Goal: Information Seeking & Learning: Compare options

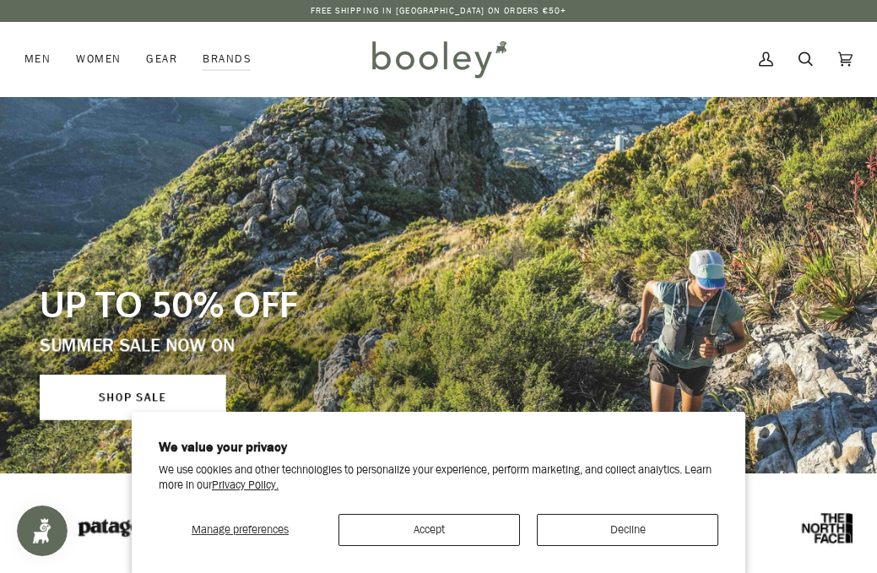
click at [426, 525] on button "Accept" at bounding box center [428, 530] width 181 height 32
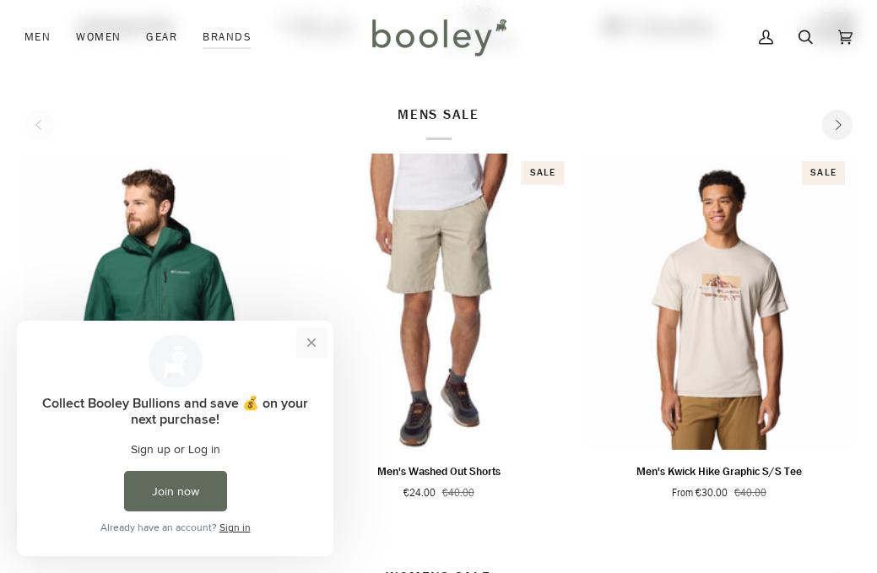
click at [308, 344] on button "Close prompt" at bounding box center [311, 342] width 30 height 30
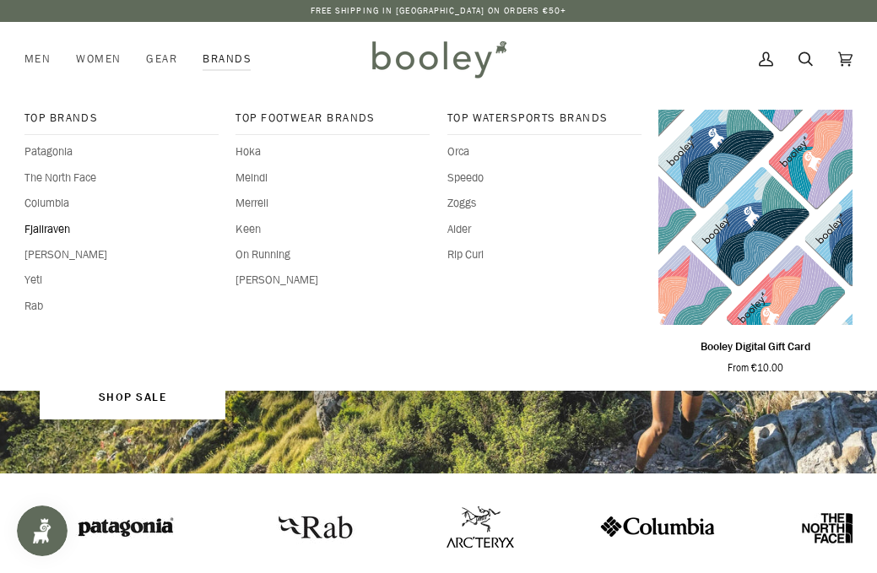
click at [54, 230] on span "Fjallraven" at bounding box center [121, 229] width 194 height 17
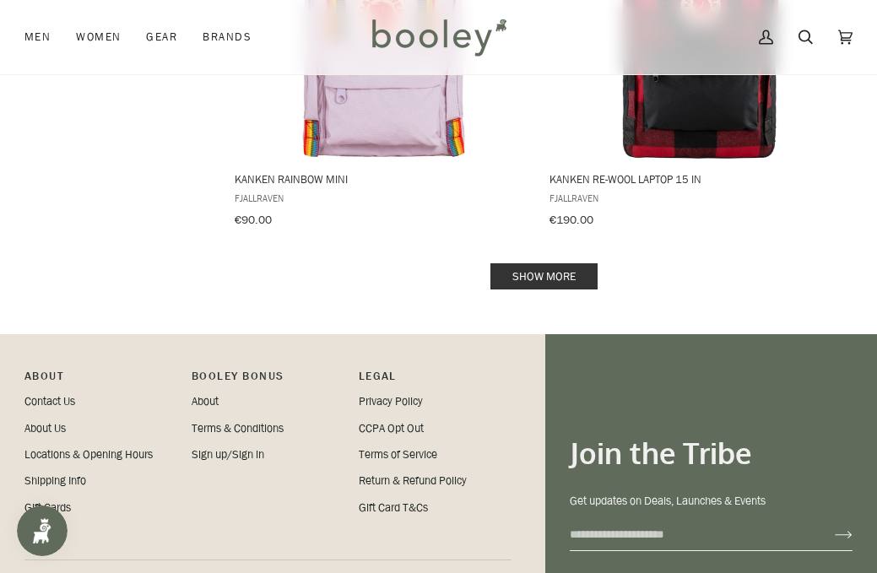
scroll to position [3542, 0]
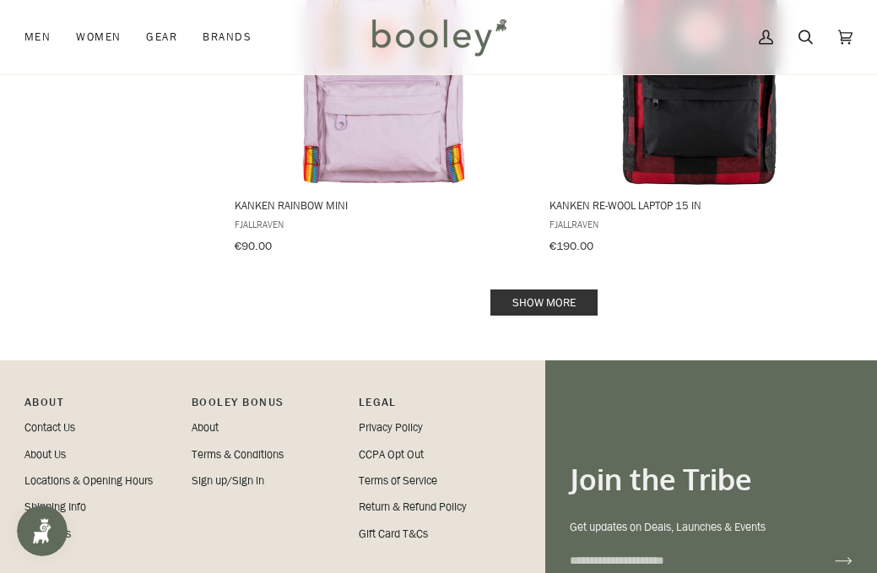
click at [518, 290] on link "Show more" at bounding box center [543, 303] width 107 height 26
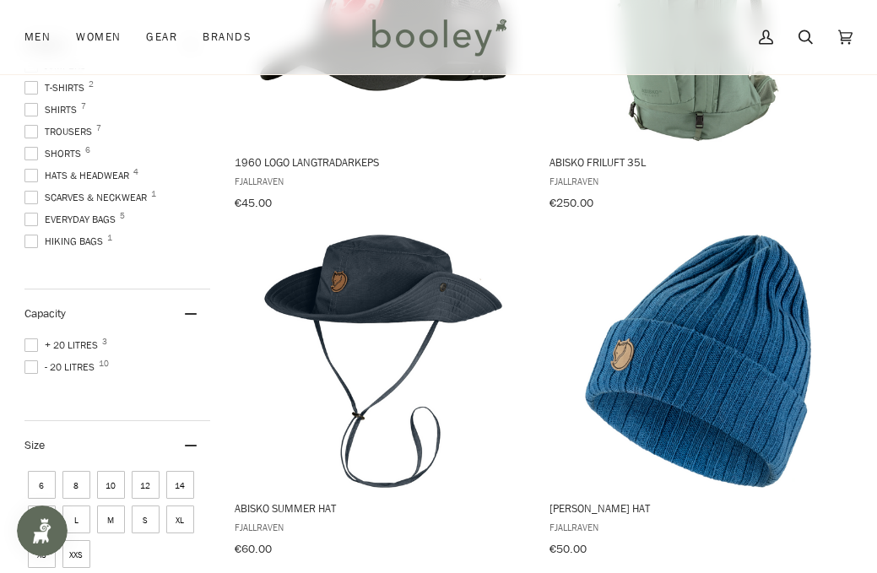
scroll to position [125, 0]
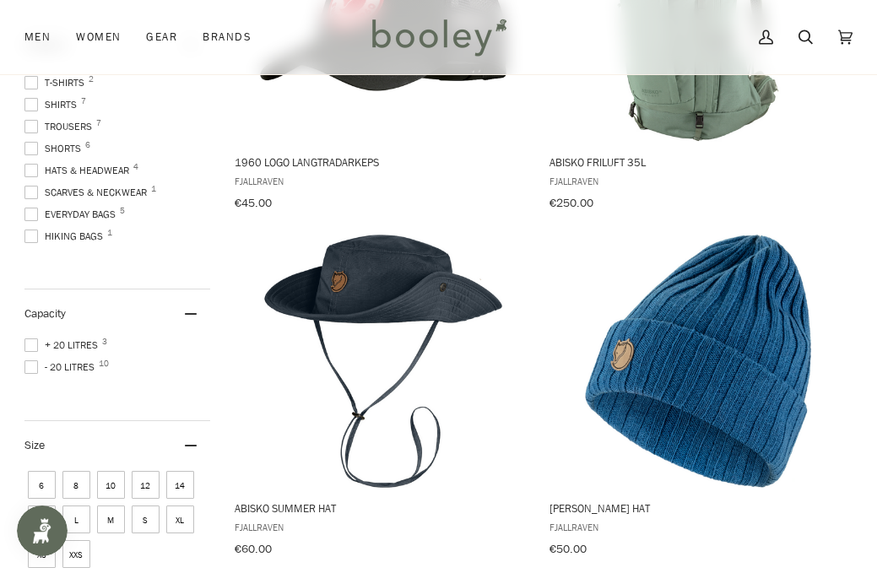
click at [35, 170] on span at bounding box center [31, 171] width 14 height 14
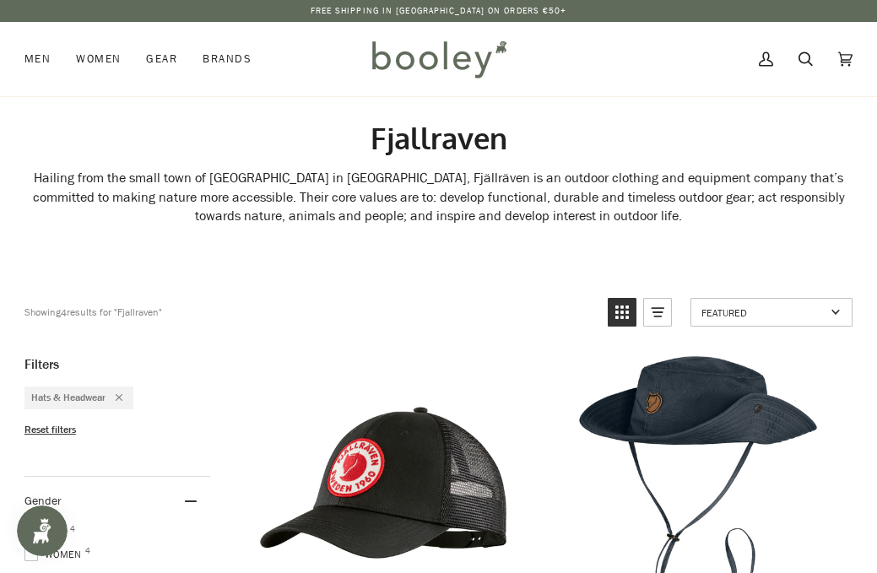
scroll to position [46, 0]
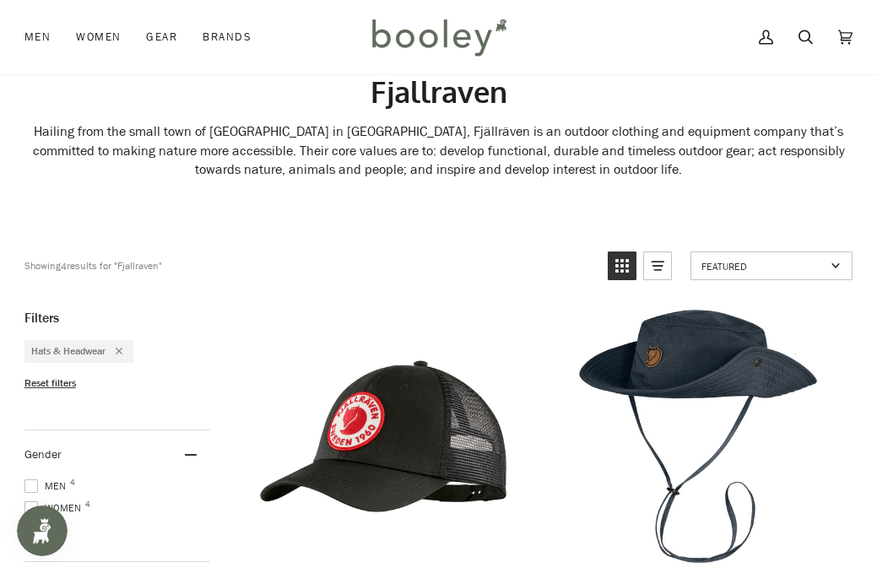
click at [122, 349] on icon "Remove filter: Hats & Headwear" at bounding box center [119, 351] width 7 height 7
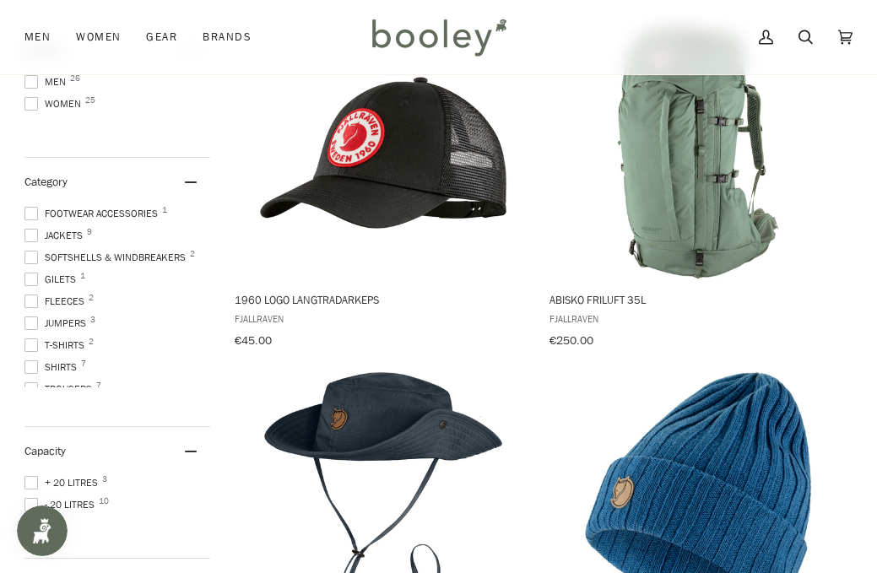
scroll to position [332, 0]
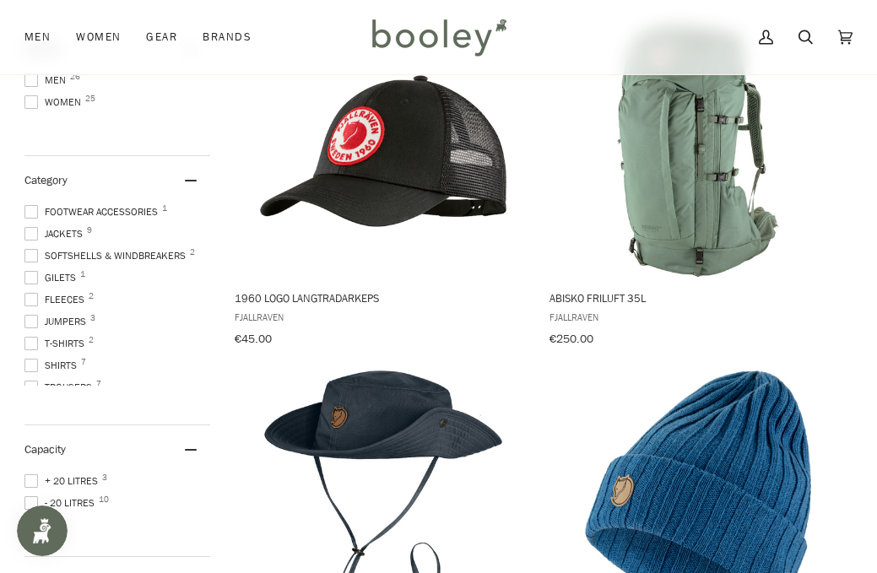
click at [32, 230] on span at bounding box center [31, 234] width 14 height 14
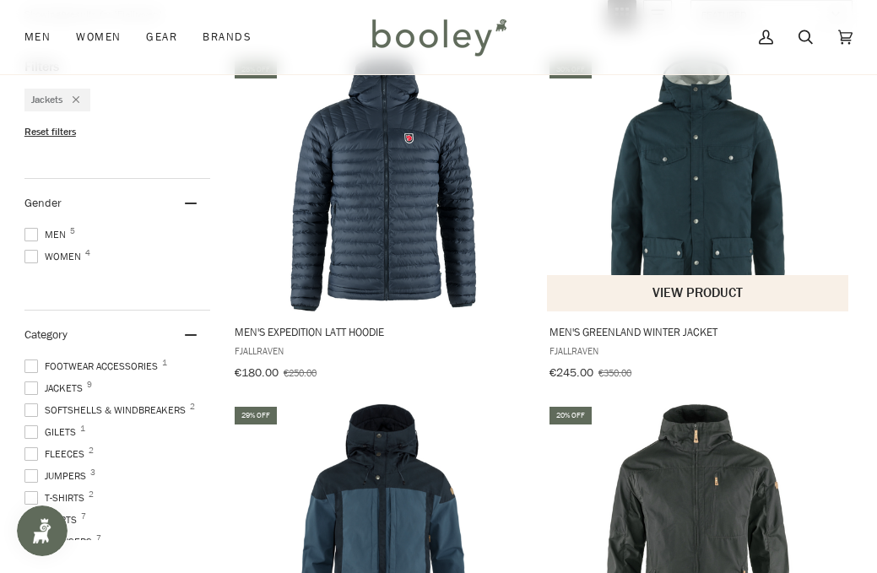
scroll to position [298, 0]
click at [696, 240] on img "Men's Greenland Winter Jacket" at bounding box center [697, 184] width 253 height 253
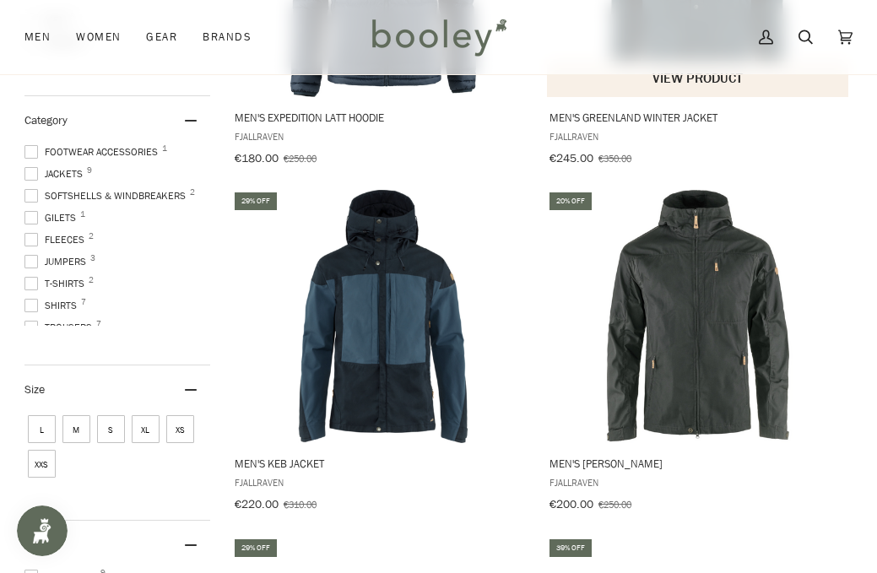
scroll to position [584, 0]
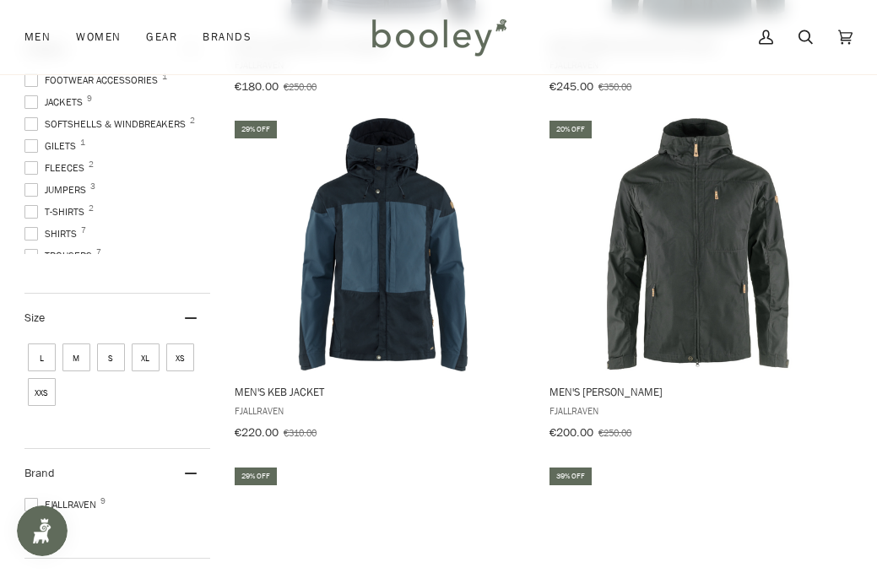
click at [34, 183] on span at bounding box center [31, 190] width 14 height 14
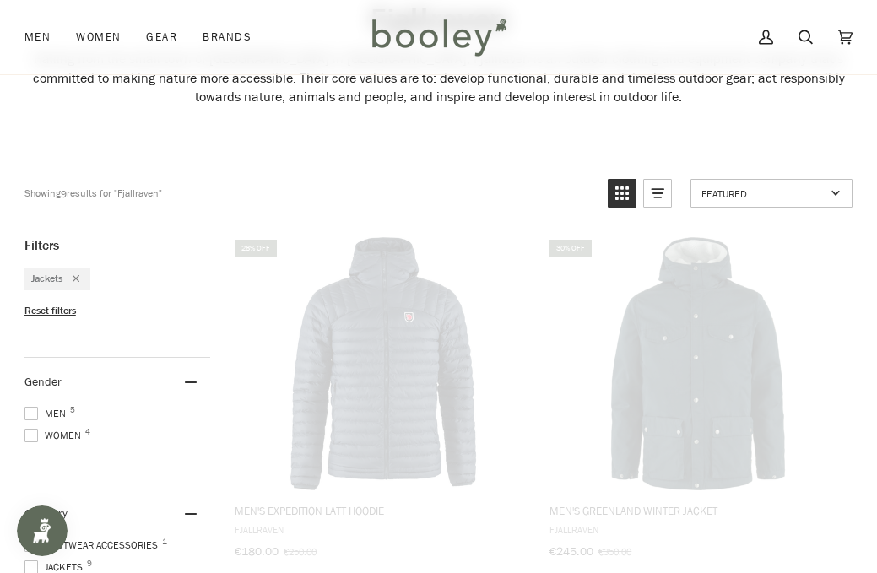
scroll to position [36, 0]
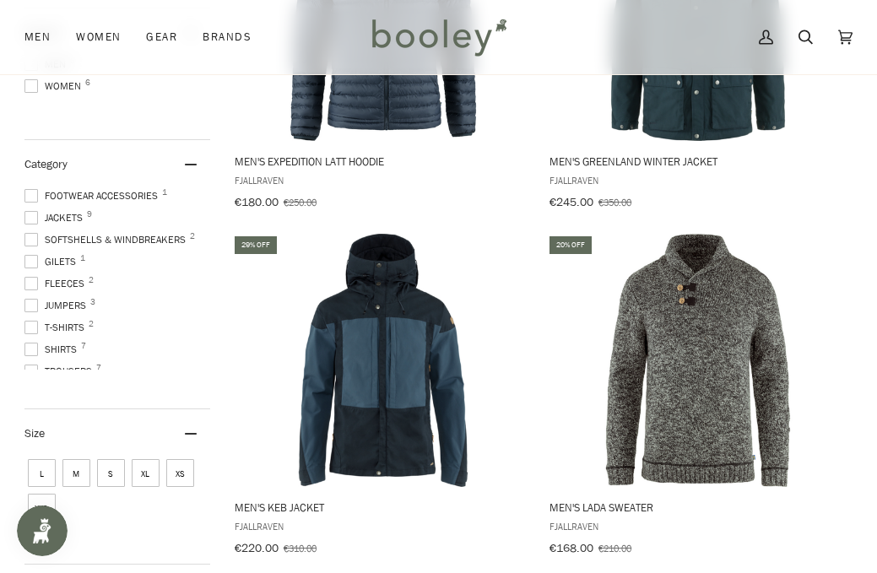
scroll to position [469, 0]
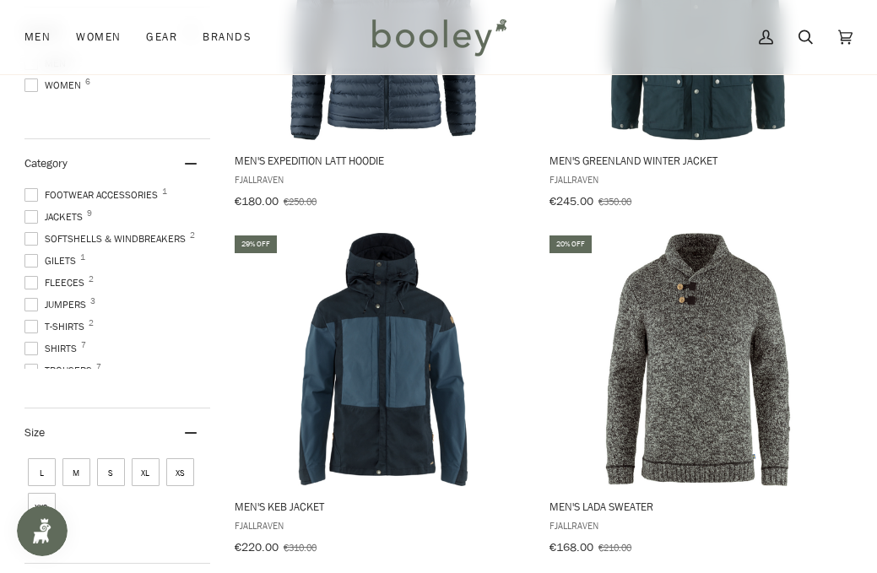
click at [29, 212] on span at bounding box center [31, 217] width 14 height 14
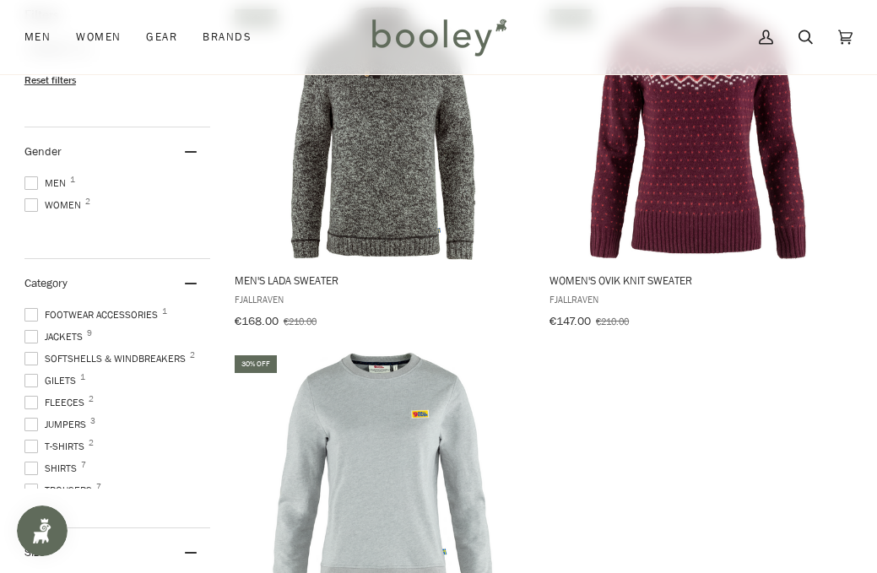
scroll to position [360, 0]
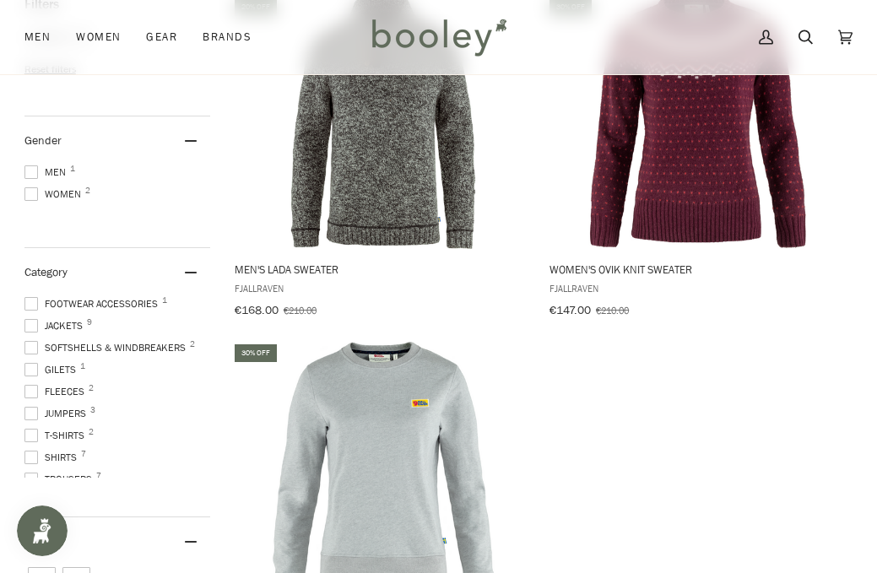
click at [32, 407] on span at bounding box center [31, 414] width 14 height 14
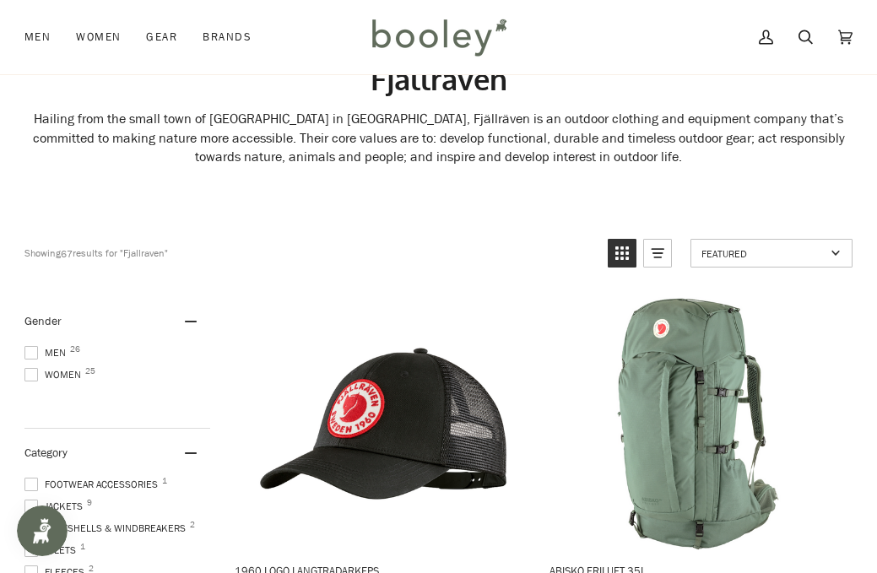
scroll to position [68, 0]
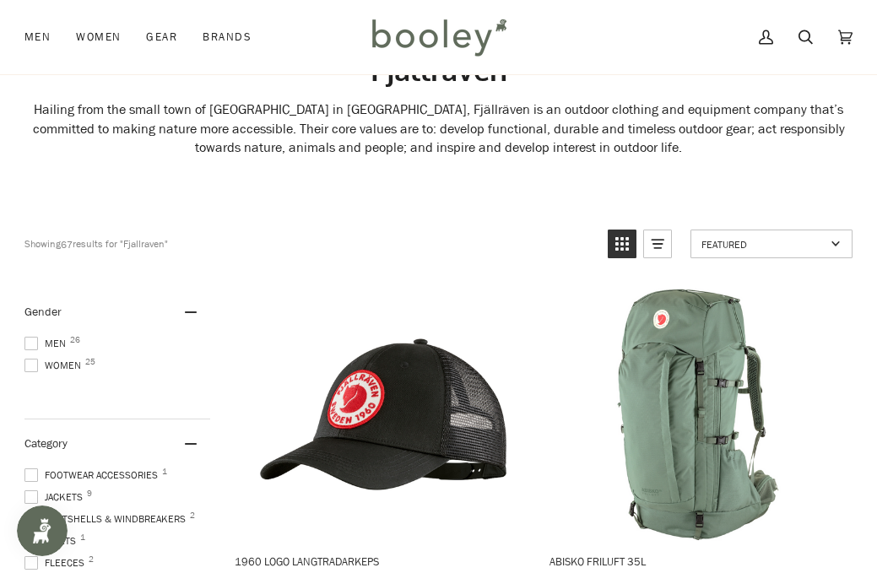
click at [28, 338] on span at bounding box center [31, 344] width 14 height 14
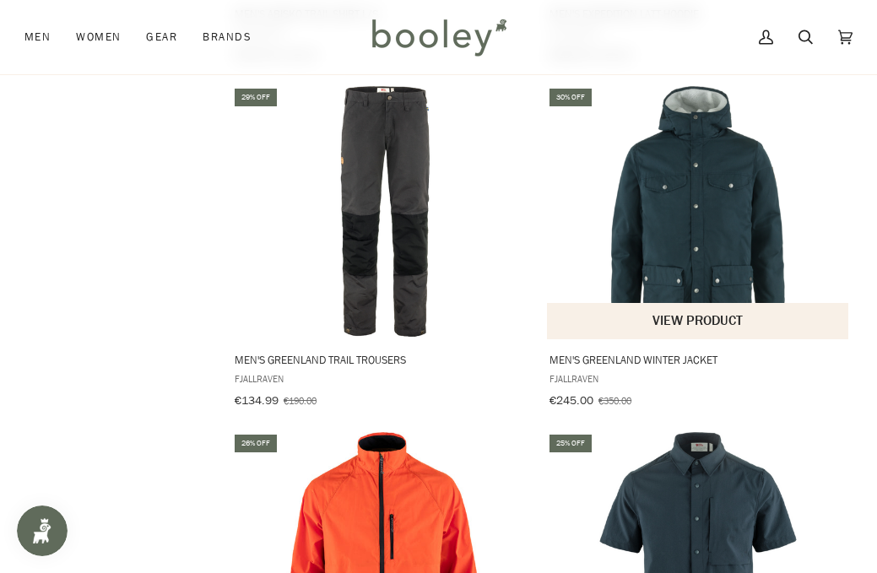
scroll to position [2003, 0]
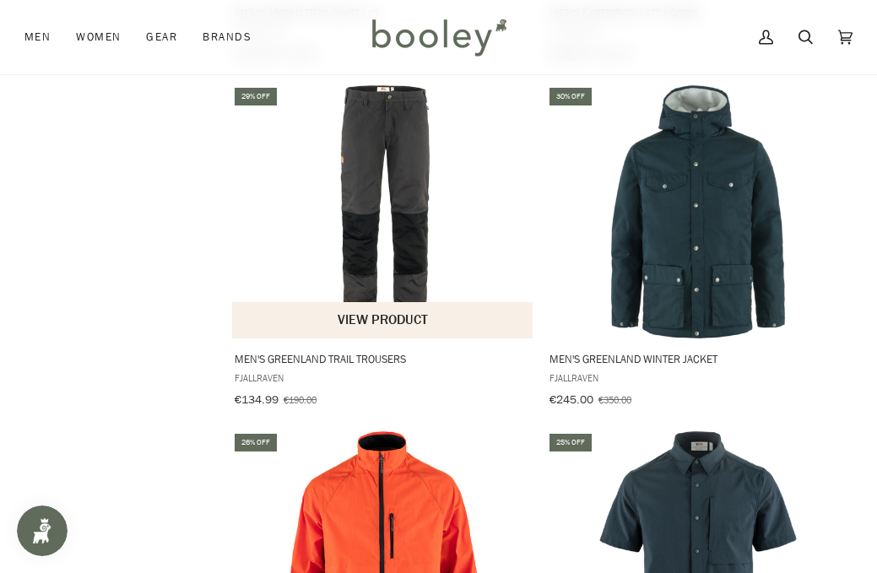
click at [387, 171] on img "Men's Greenland Trail Trousers" at bounding box center [383, 211] width 253 height 253
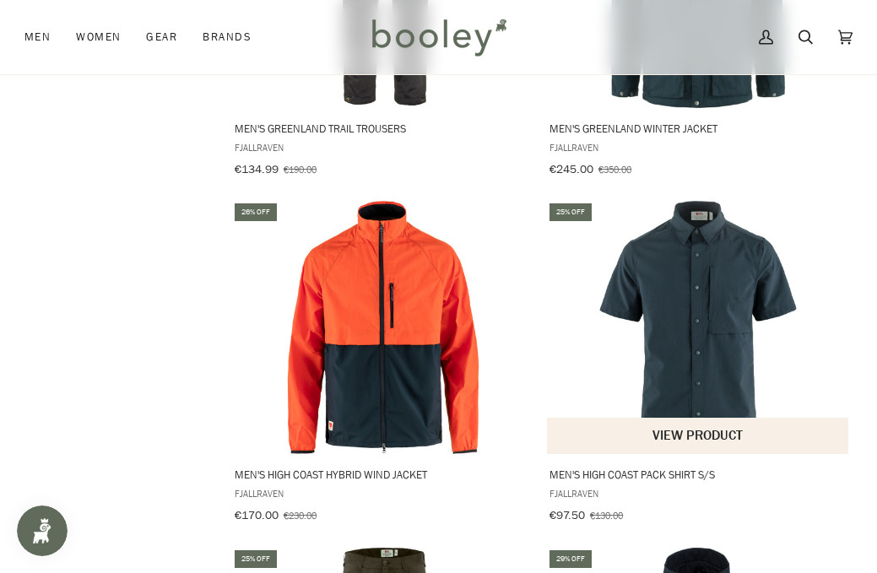
scroll to position [0, 0]
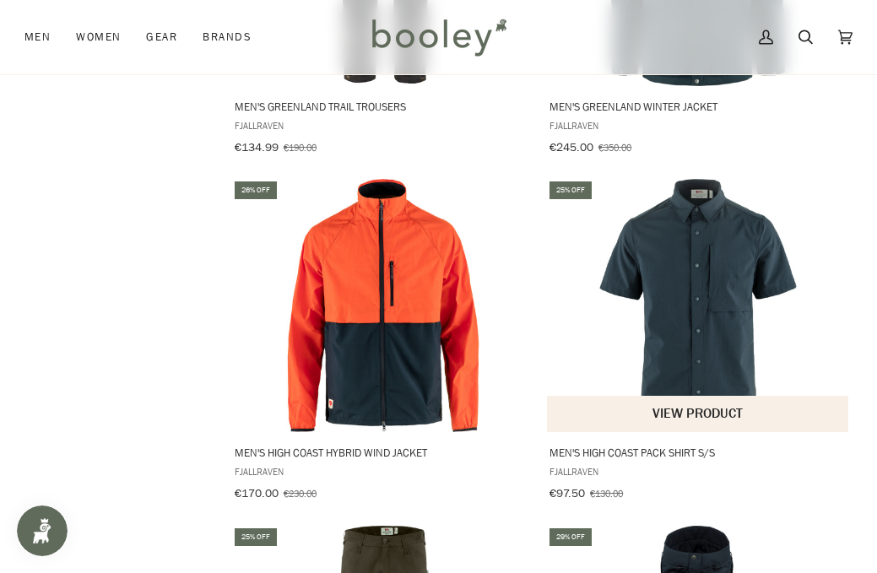
click at [737, 304] on img "Men's High Coast Pack Shirt S/S" at bounding box center [697, 305] width 253 height 253
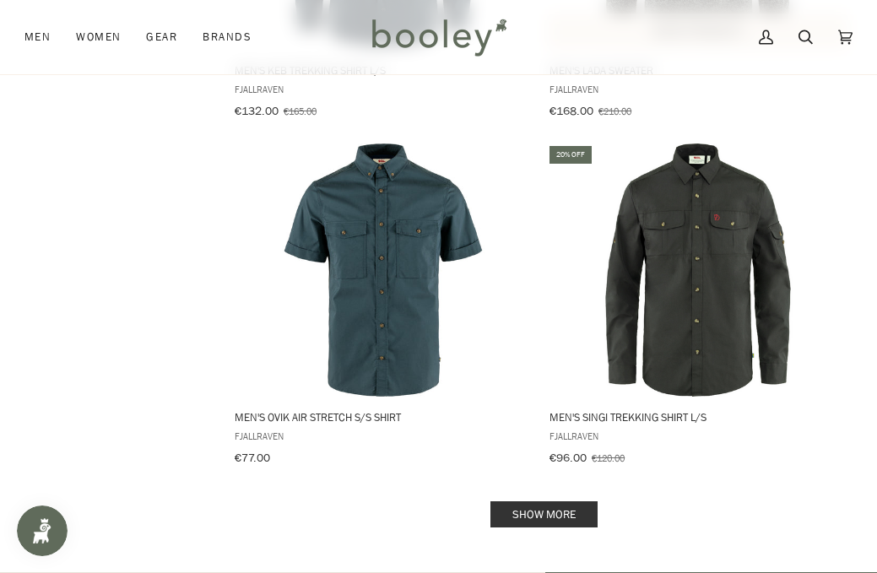
scroll to position [3334, 0]
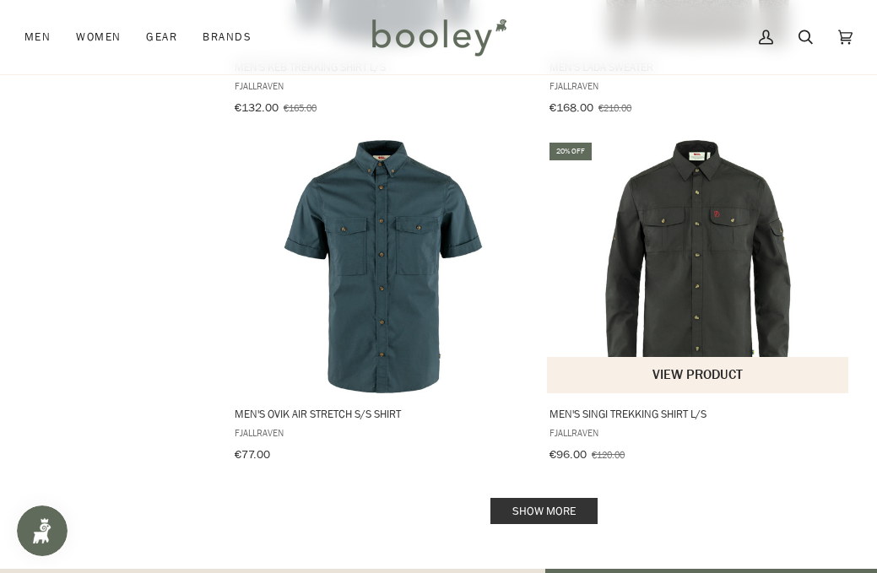
click at [738, 245] on img "Men's Singi Trekking Shirt L/S" at bounding box center [697, 266] width 253 height 253
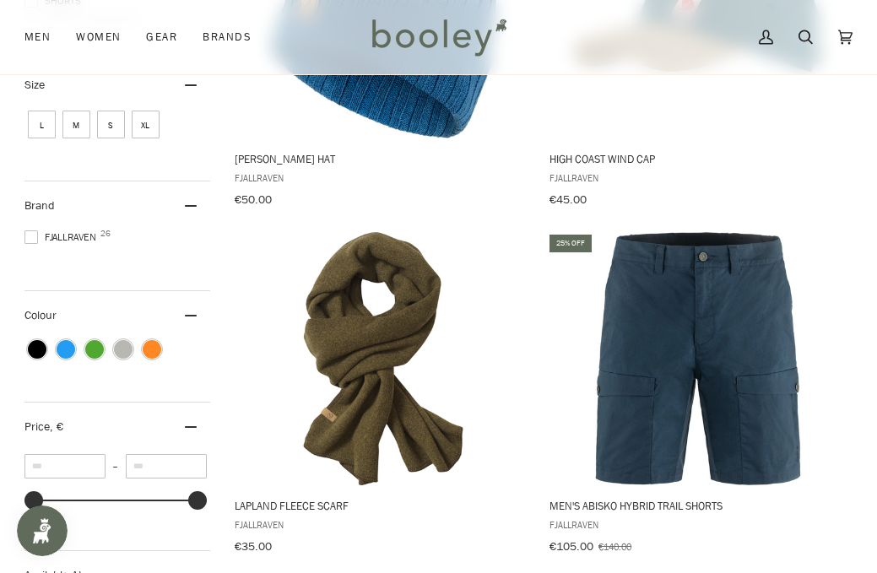
scroll to position [816, 0]
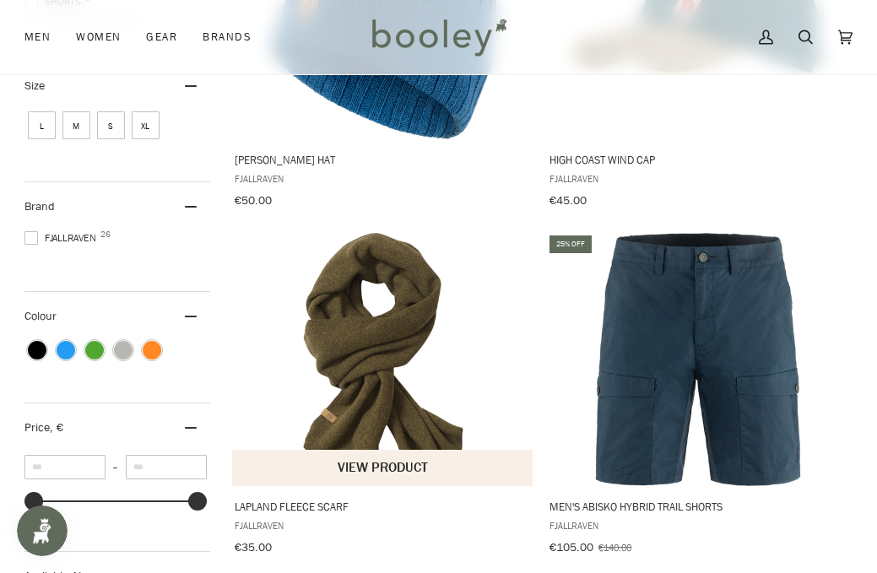
click at [399, 301] on img "Lapland Fleece Scarf" at bounding box center [383, 359] width 253 height 253
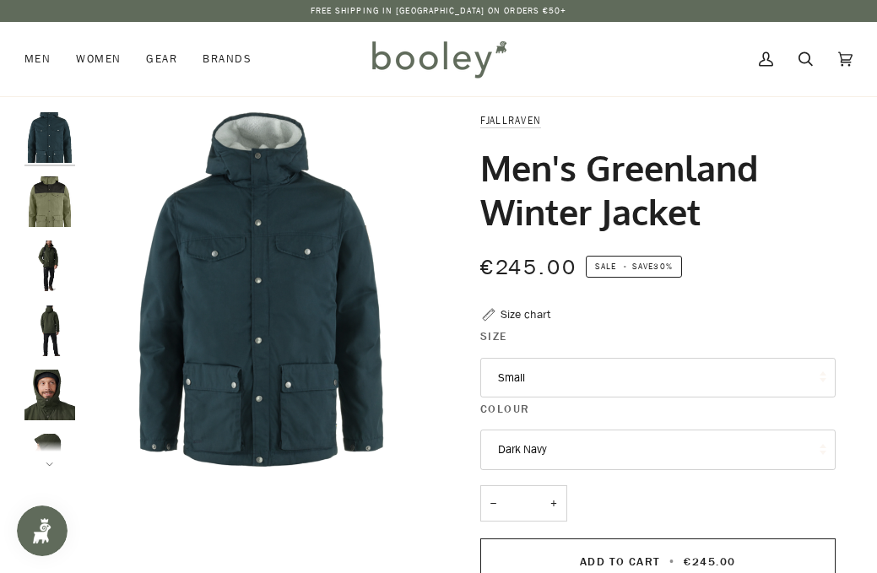
click at [40, 193] on img "Fjallraven Men's Greenland Winter Jacket Green / Dark Grey - Booley Galway" at bounding box center [49, 201] width 51 height 51
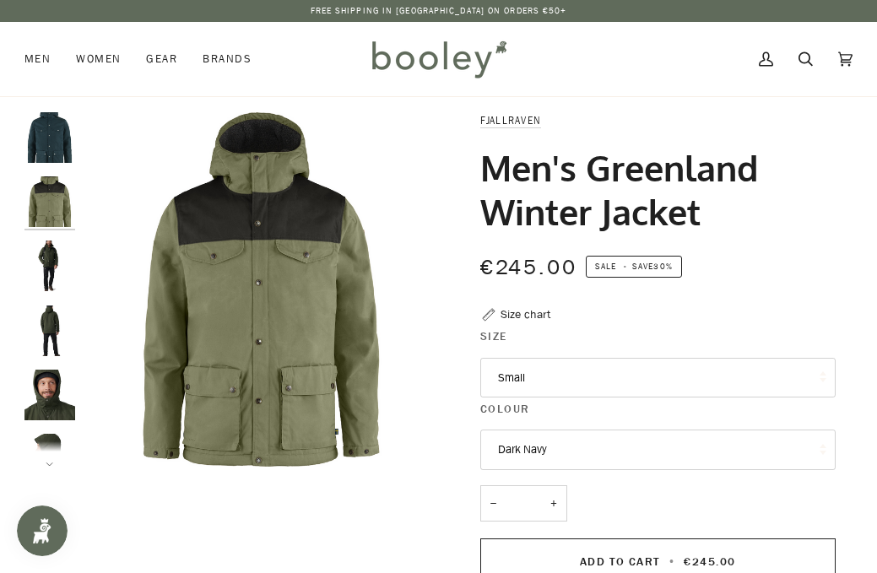
click at [43, 259] on img "Fjallraven Men's Greenland Winter Jacket - Booley Galway" at bounding box center [49, 266] width 51 height 51
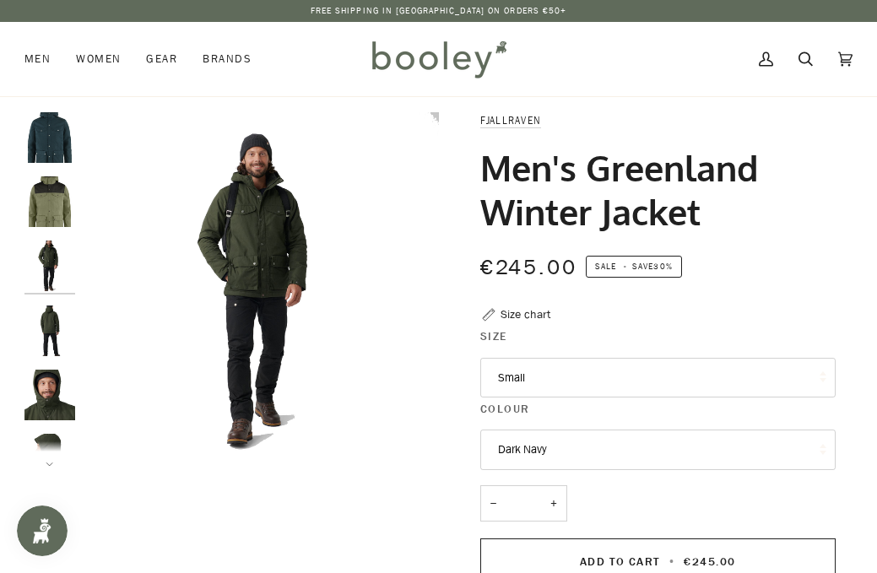
click at [43, 312] on img "Fjallraven Men's Greenland Winter Jacket - Booley Galway" at bounding box center [49, 331] width 51 height 51
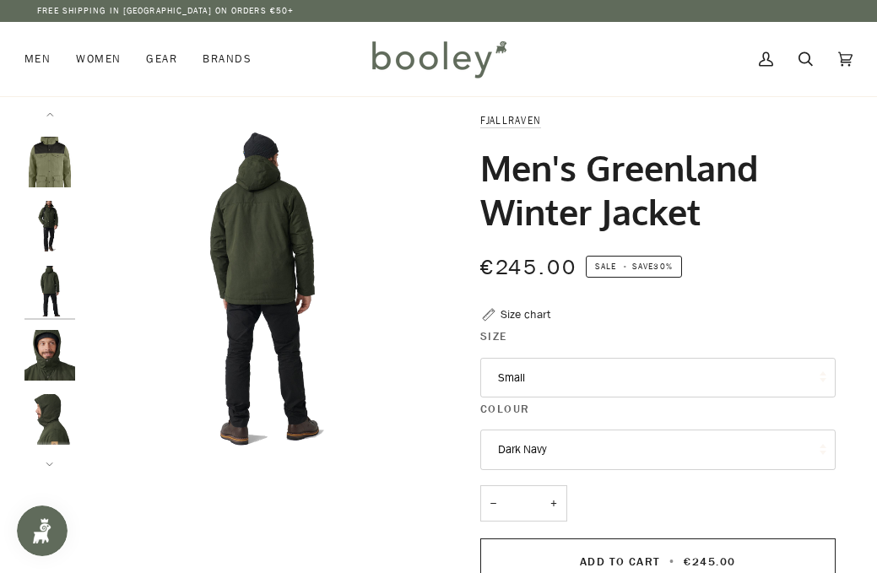
click at [49, 365] on img "Fjallraven Men's Greenland Winter Jacket - Booley Galway" at bounding box center [49, 355] width 51 height 51
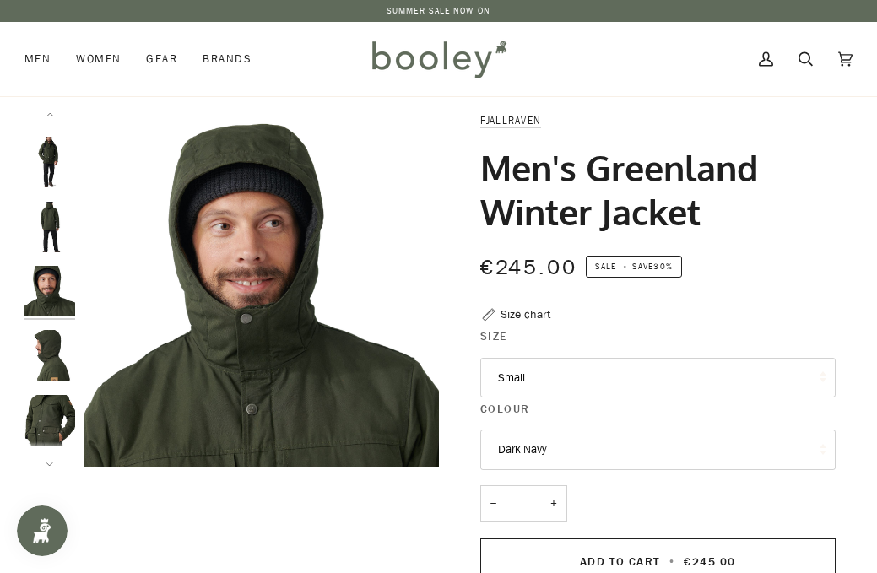
click at [56, 407] on img "Fjallraven Men's Greenland Winter Jacket - Booley Galway" at bounding box center [49, 420] width 51 height 51
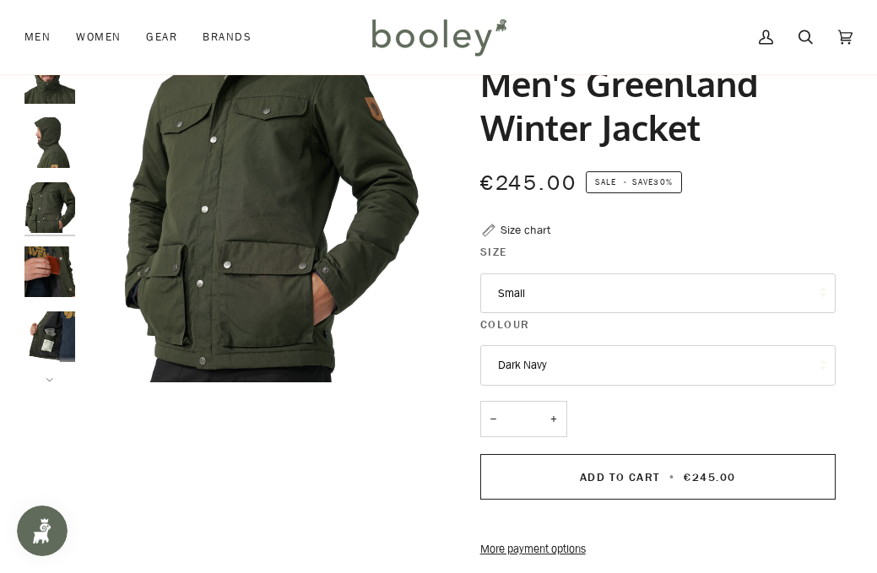
scroll to position [87, 0]
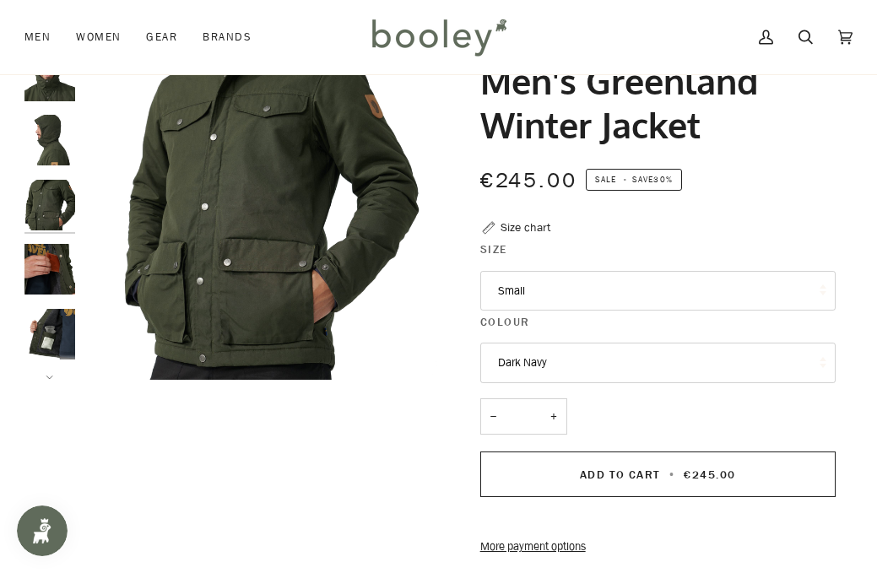
click at [668, 287] on button "Small" at bounding box center [657, 291] width 355 height 41
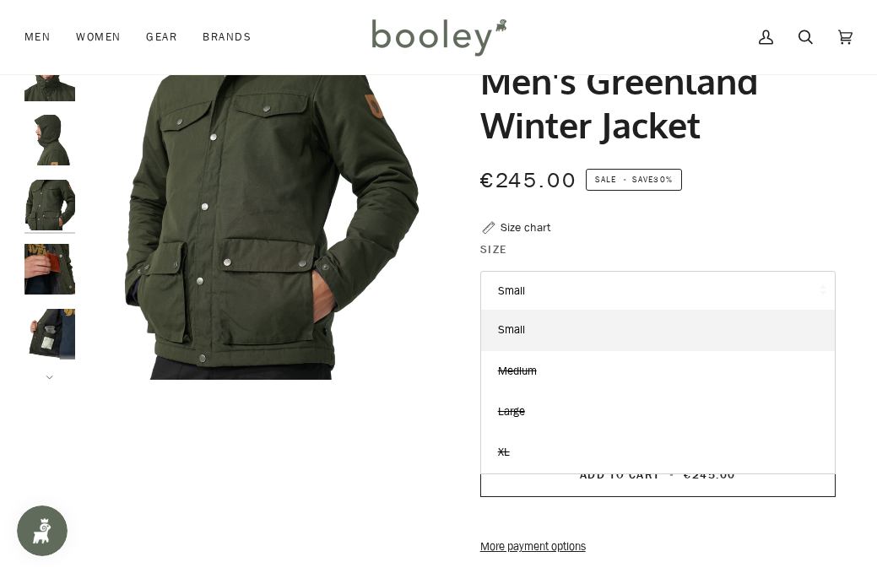
drag, startPoint x: 788, startPoint y: 146, endPoint x: 566, endPoint y: 164, distance: 223.5
click at [741, 146] on div "Men's Greenland Winter Jacket" at bounding box center [657, 111] width 355 height 105
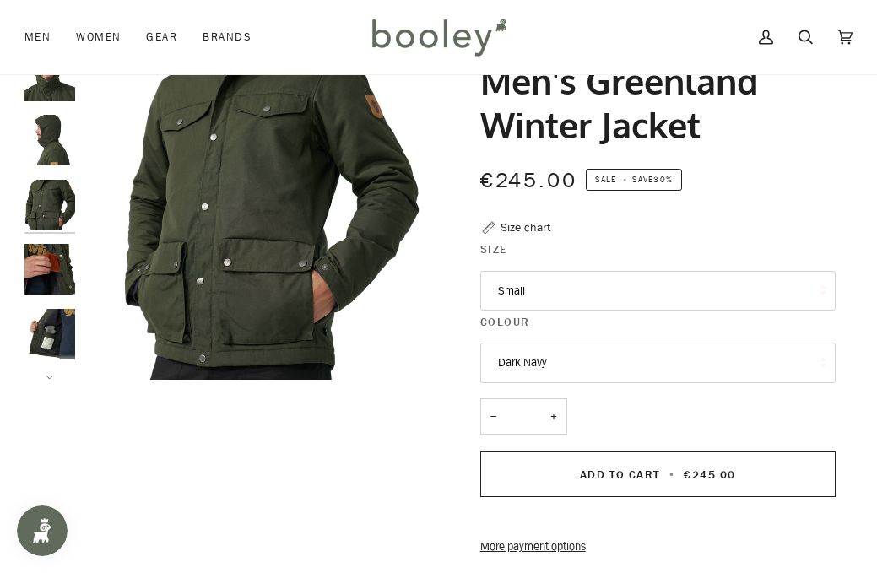
click at [568, 345] on button "Dark Navy" at bounding box center [657, 363] width 355 height 41
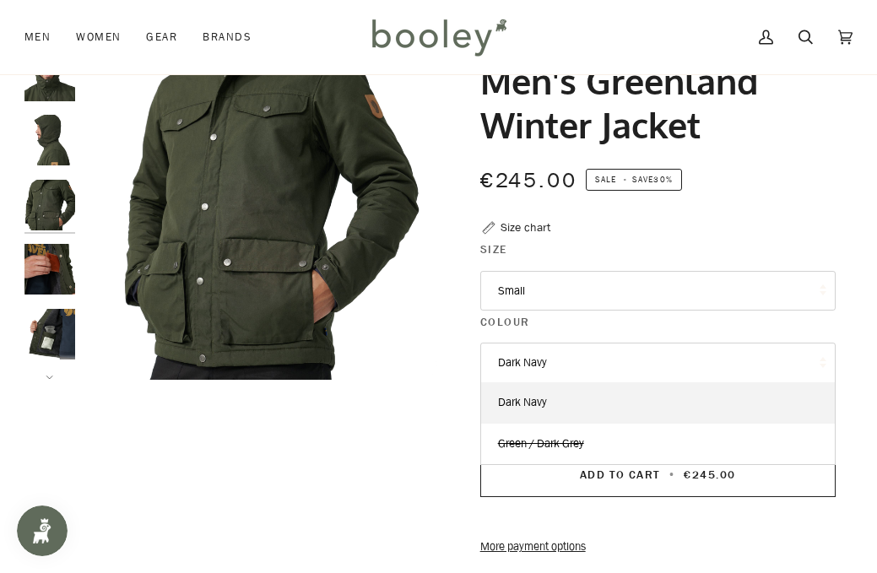
click at [559, 357] on button "Dark Navy" at bounding box center [657, 363] width 355 height 41
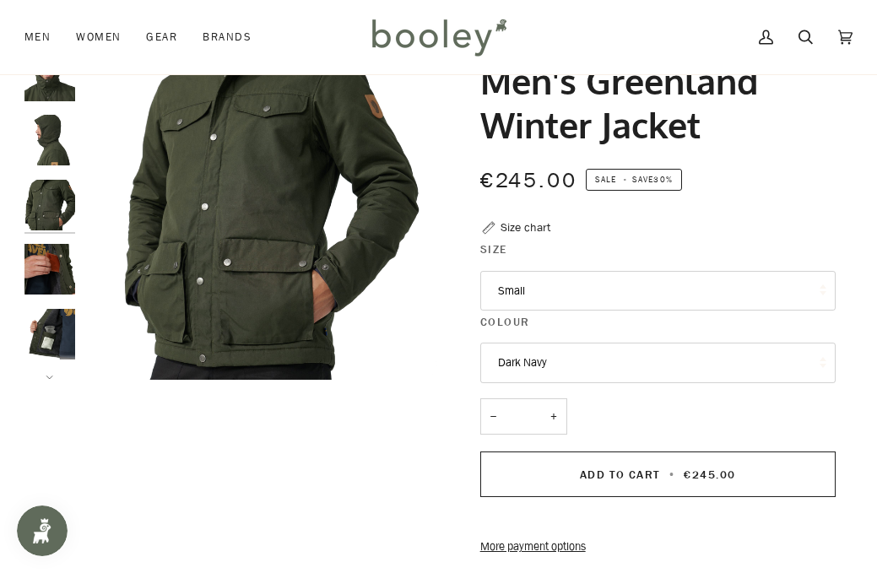
click at [566, 284] on button "Small" at bounding box center [657, 291] width 355 height 41
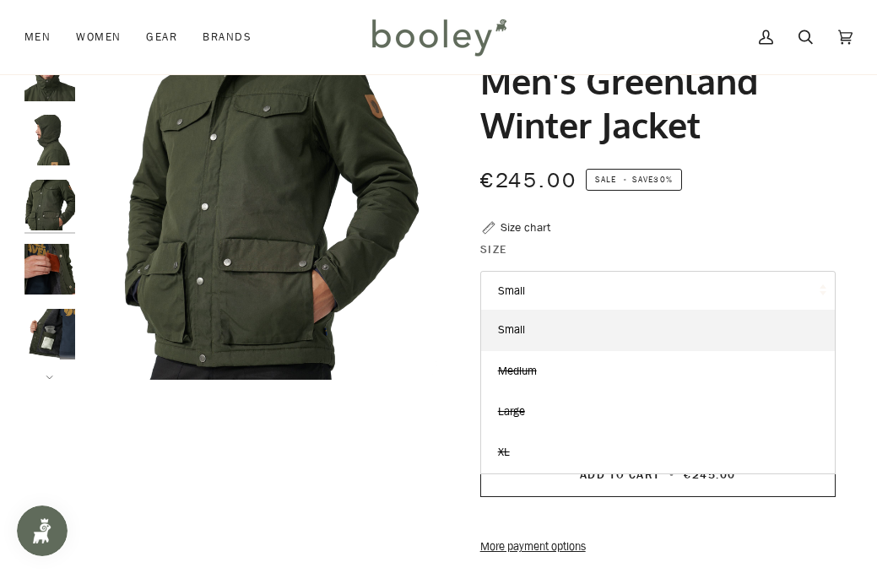
click at [566, 284] on button "Small" at bounding box center [657, 291] width 355 height 41
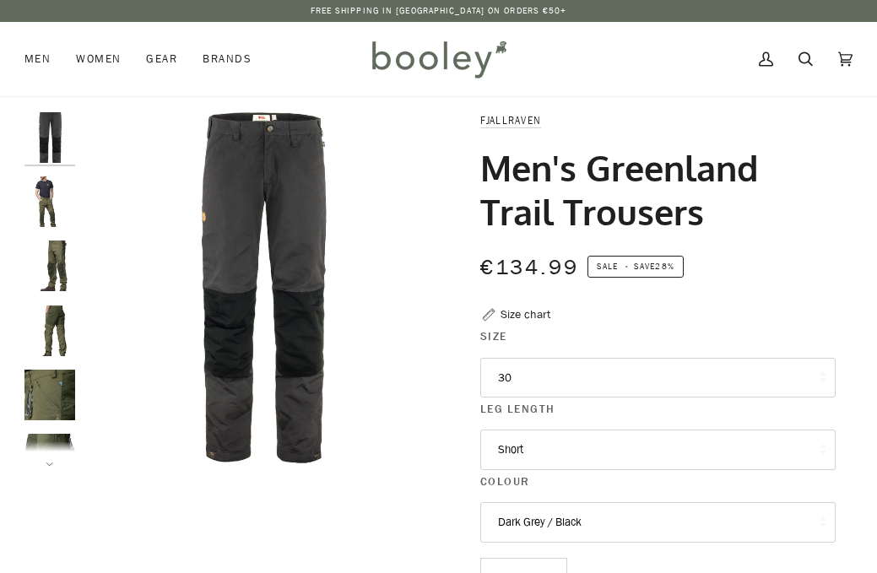
click at [540, 363] on button "30" at bounding box center [657, 378] width 355 height 41
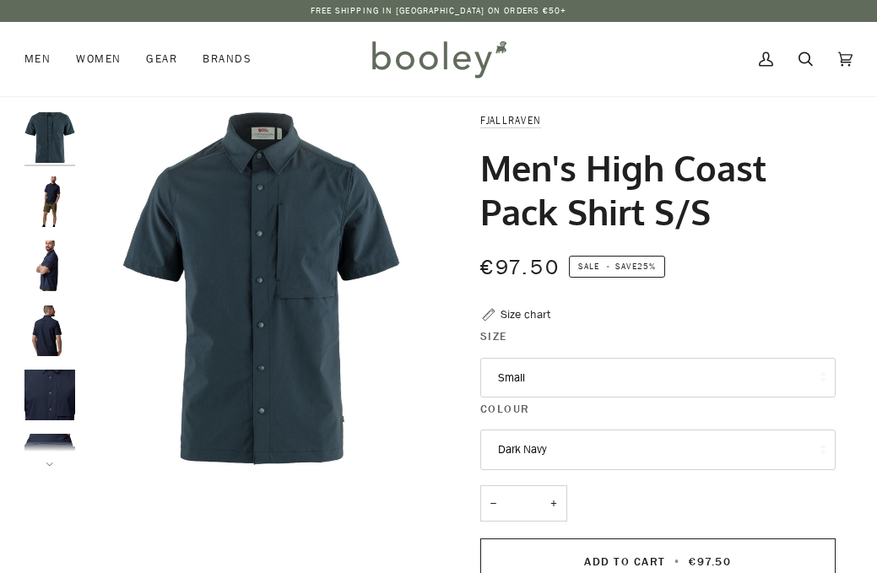
click at [627, 373] on button "Small" at bounding box center [657, 378] width 355 height 41
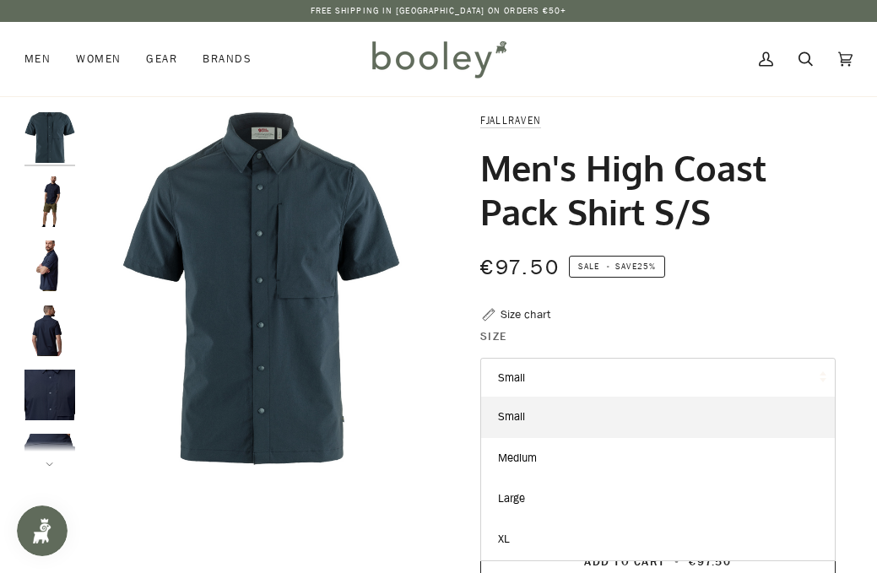
click at [41, 208] on img "Fjallraven Men's High Coast Pack Shirt S/S Dark Navy - Booley Galway" at bounding box center [49, 201] width 51 height 51
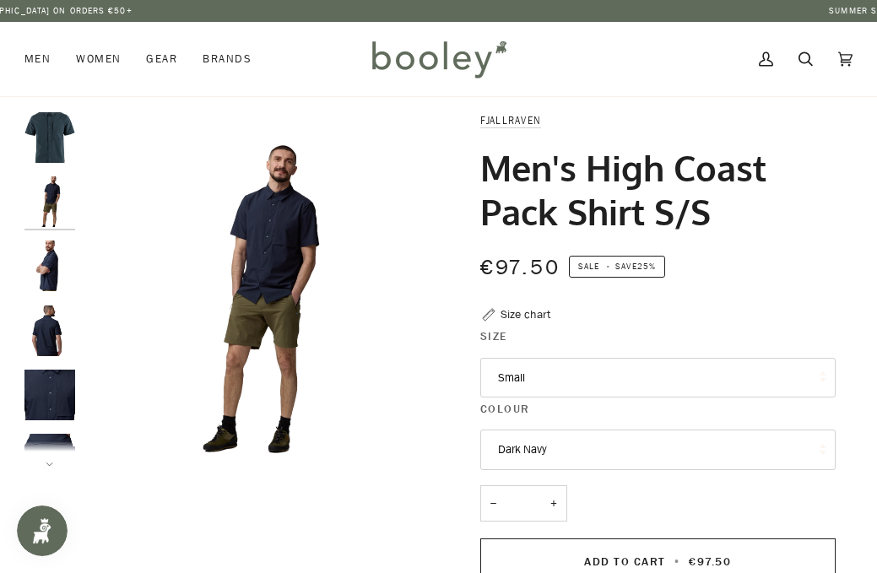
click at [54, 267] on img "Fjallraven Men's High Coast Pack Shirt S/S Dark Navy - Booley Galway" at bounding box center [49, 266] width 51 height 51
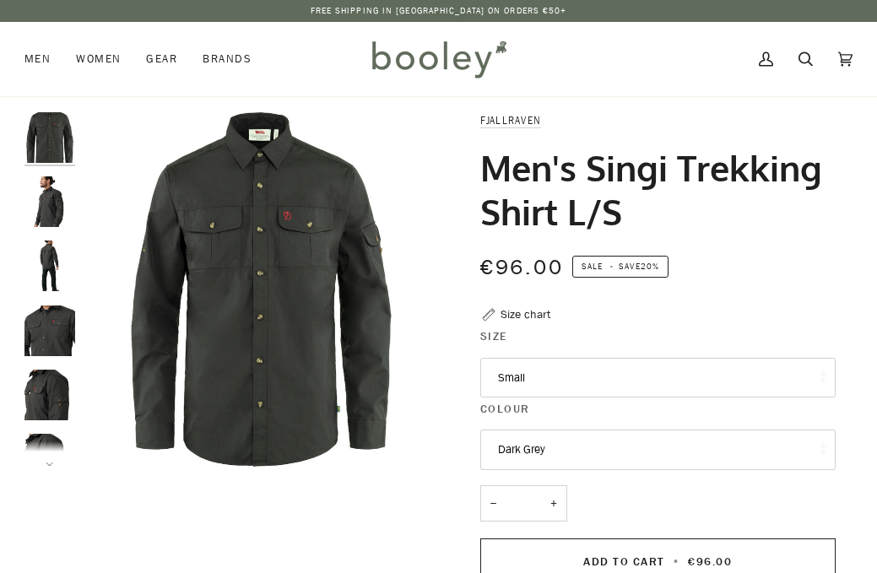
click at [541, 376] on button "Small" at bounding box center [657, 378] width 355 height 41
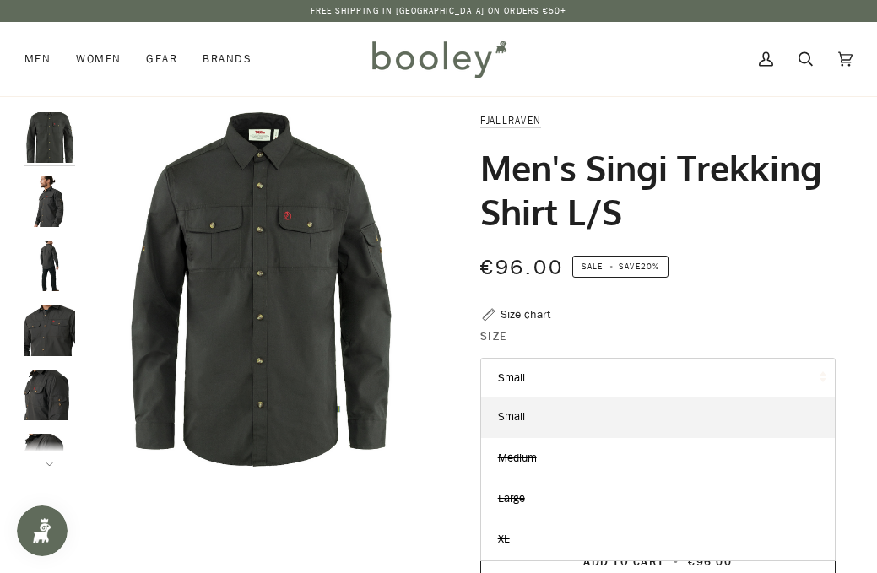
click at [541, 376] on button "Small" at bounding box center [657, 378] width 355 height 41
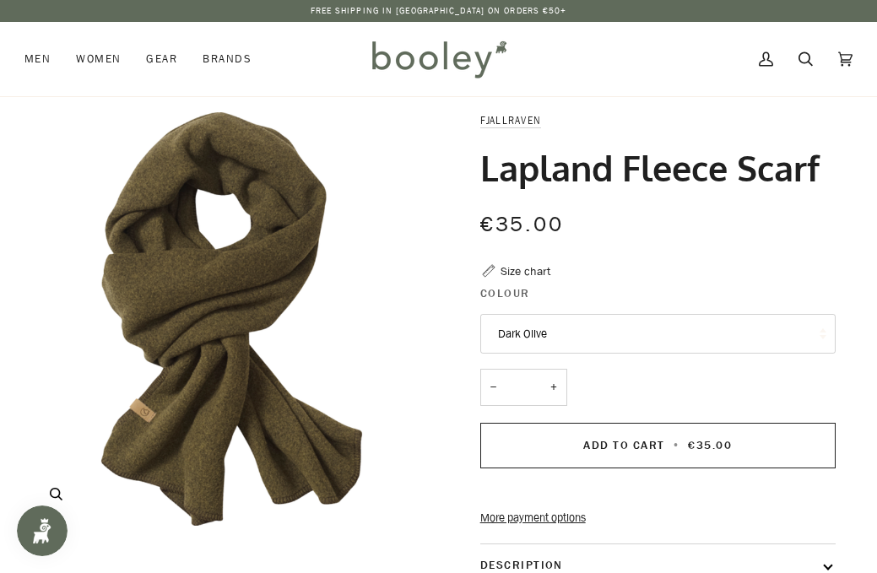
click at [219, 273] on img "Lapland Fleece Scarf" at bounding box center [231, 319] width 414 height 414
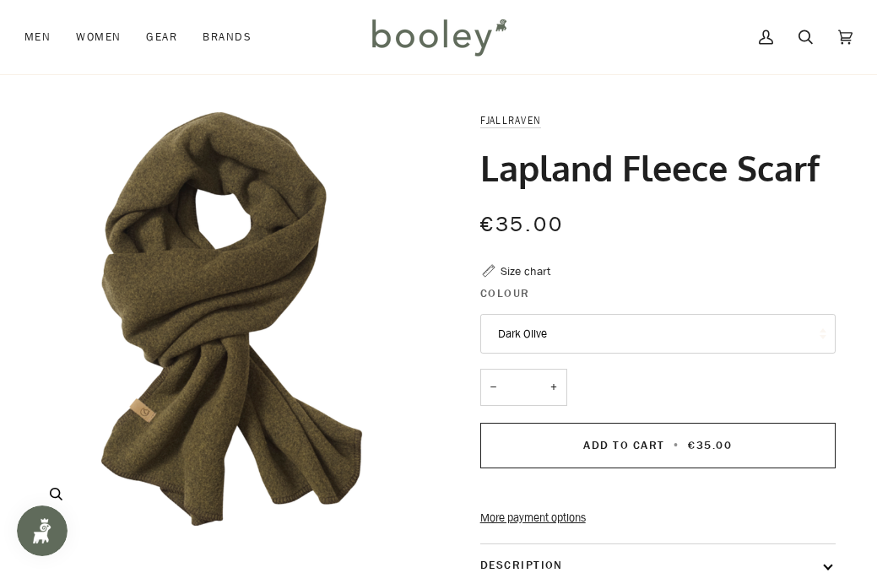
scroll to position [55, 0]
